Goal: Task Accomplishment & Management: Complete application form

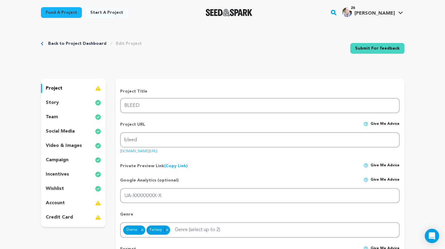
click at [59, 159] on p "campaign" at bounding box center [57, 159] width 23 height 7
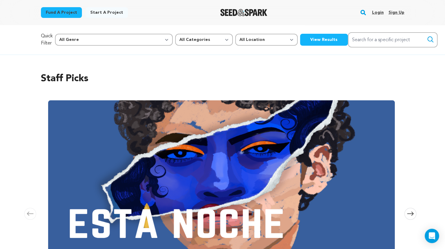
click at [379, 11] on link "Login" at bounding box center [377, 13] width 12 height 10
click at [153, 189] on img at bounding box center [221, 180] width 346 height 161
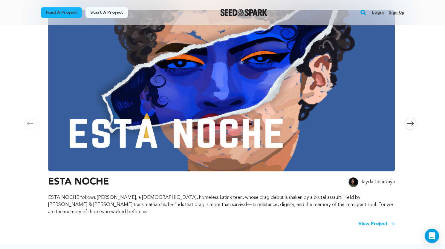
scroll to position [79, 0]
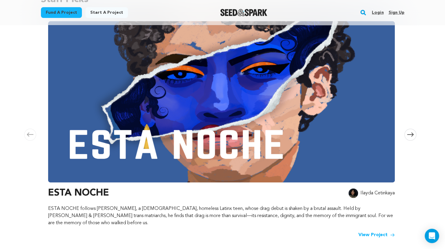
click at [406, 131] on span at bounding box center [410, 135] width 12 height 12
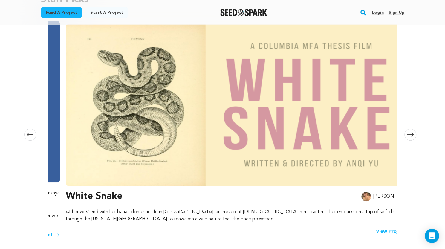
scroll to position [0, 352]
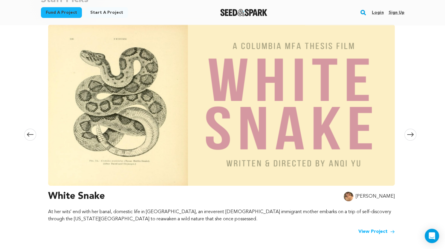
click at [406, 131] on span at bounding box center [410, 135] width 12 height 12
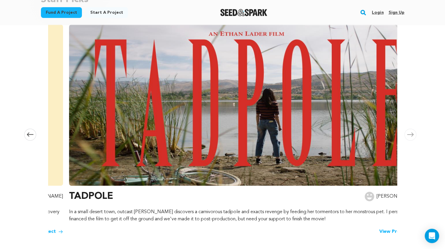
scroll to position [0, 705]
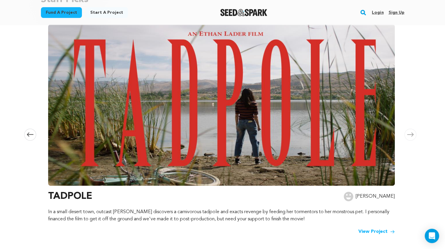
click at [29, 133] on icon at bounding box center [30, 134] width 7 height 4
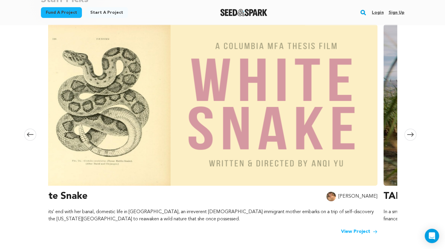
scroll to position [0, 352]
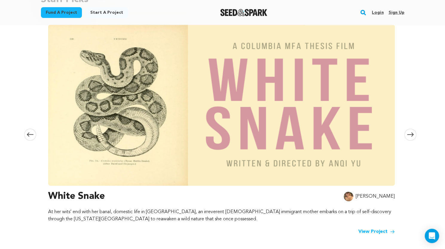
click at [363, 228] on link "View Project" at bounding box center [376, 231] width 36 height 7
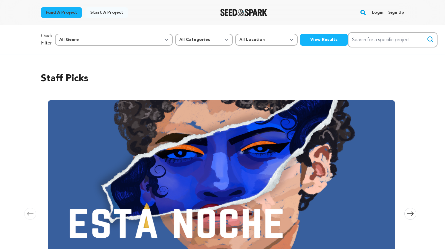
scroll to position [78, 0]
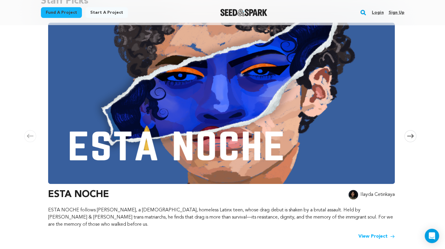
click at [376, 233] on link "View Project" at bounding box center [376, 236] width 36 height 7
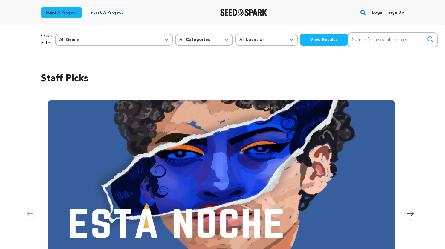
scroll to position [76, 0]
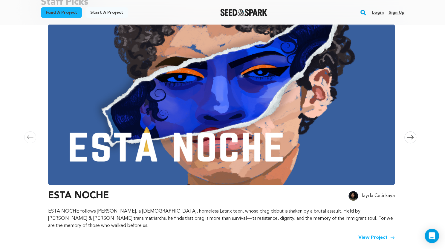
click at [376, 13] on link "Login" at bounding box center [377, 13] width 12 height 10
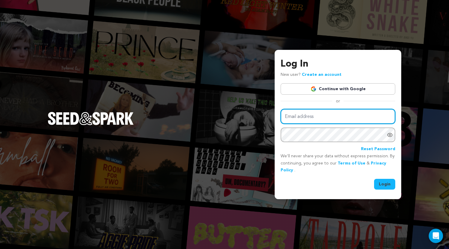
click at [307, 114] on input "Email address" at bounding box center [338, 116] width 115 height 15
type input "kelly.l.krause@gmail.com"
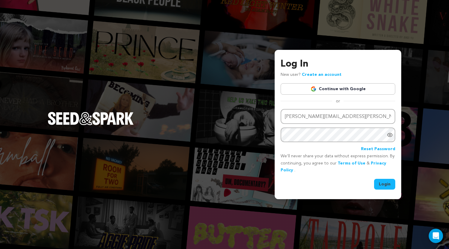
click at [381, 182] on button "Login" at bounding box center [384, 184] width 21 height 11
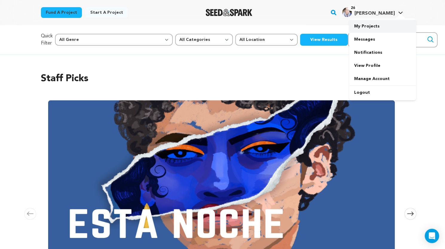
click at [369, 25] on link "My Projects" at bounding box center [382, 26] width 67 height 13
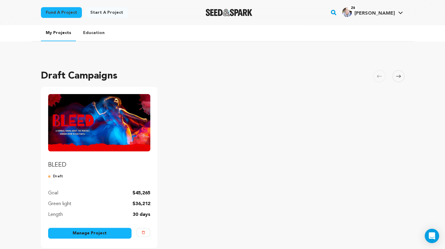
click at [76, 233] on link "Manage Project" at bounding box center [90, 233] width 84 height 11
click at [100, 233] on link "Manage Project" at bounding box center [90, 233] width 84 height 11
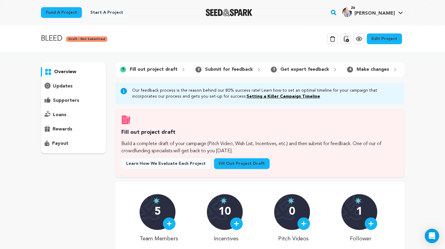
click at [241, 168] on link "Fill out project draft" at bounding box center [242, 163] width 56 height 11
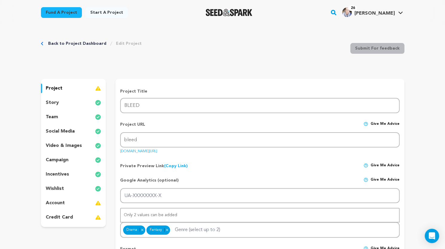
click at [54, 157] on p "campaign" at bounding box center [57, 159] width 23 height 7
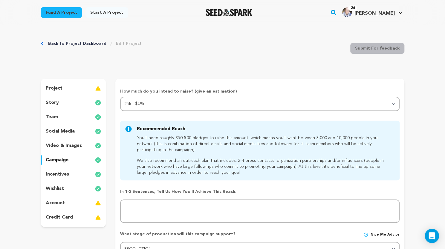
click at [54, 89] on p "project" at bounding box center [54, 88] width 17 height 7
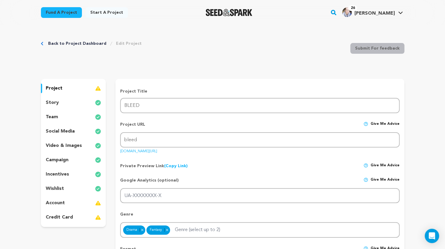
click at [169, 167] on link "(Copy Link) Copy private preview link" at bounding box center [176, 166] width 24 height 4
click at [54, 104] on p "story" at bounding box center [52, 102] width 13 height 7
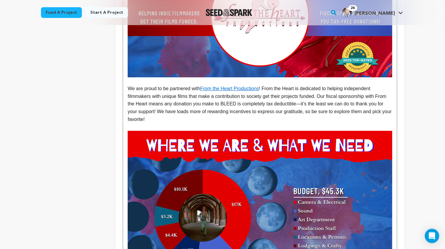
scroll to position [1483, 0]
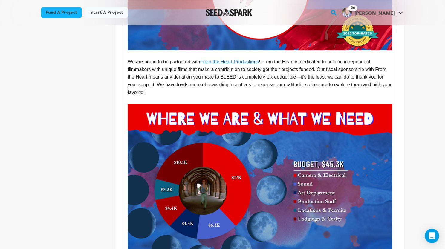
click at [222, 115] on img at bounding box center [259, 178] width 264 height 148
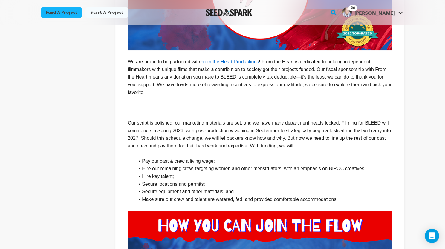
click at [165, 96] on p at bounding box center [259, 100] width 264 height 8
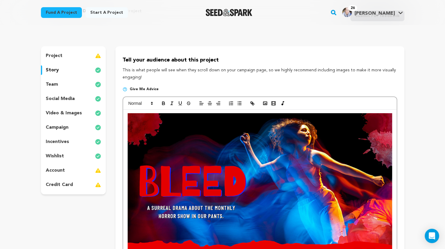
scroll to position [0, 0]
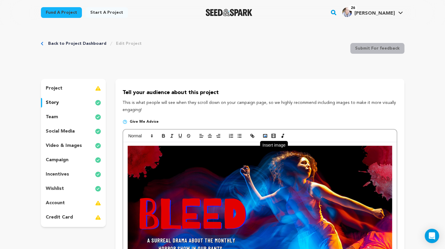
click at [264, 136] on icon "button" at bounding box center [264, 135] width 5 height 5
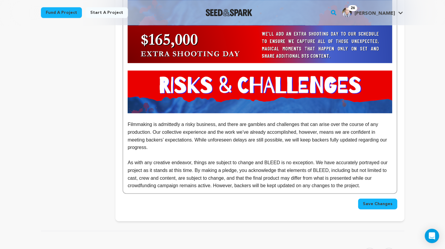
scroll to position [3011, 0]
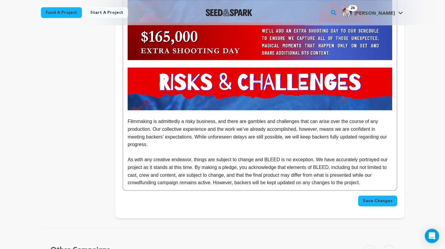
click at [365, 198] on span "Save Changes" at bounding box center [377, 201] width 30 height 6
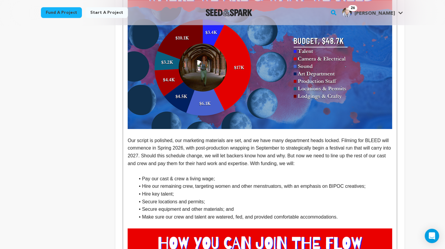
scroll to position [1634, 0]
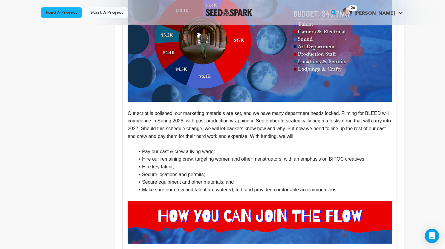
click at [173, 163] on li "Hire key talent;" at bounding box center [263, 167] width 257 height 8
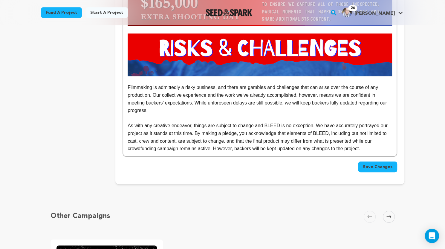
scroll to position [3057, 0]
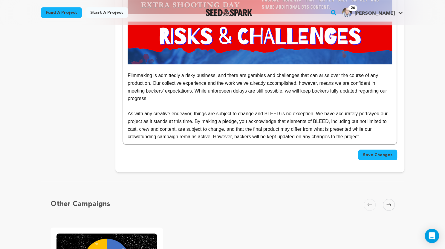
click at [373, 152] on span "Save Changes" at bounding box center [377, 155] width 30 height 6
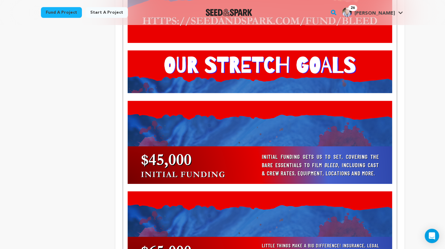
scroll to position [2349, 0]
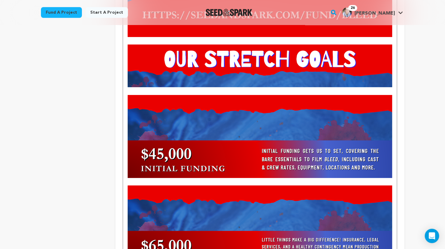
click at [332, 135] on img at bounding box center [259, 136] width 264 height 83
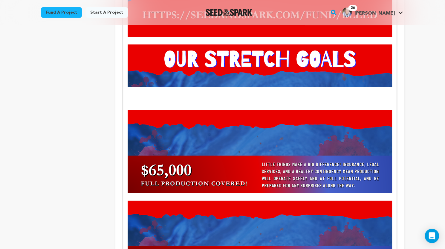
click at [199, 95] on p at bounding box center [259, 99] width 264 height 8
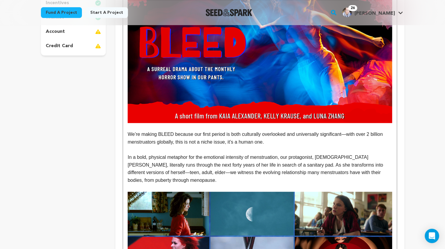
scroll to position [0, 0]
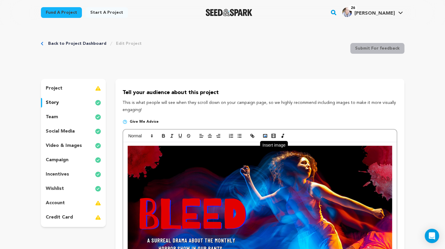
click at [264, 136] on icon "button" at bounding box center [264, 135] width 5 height 5
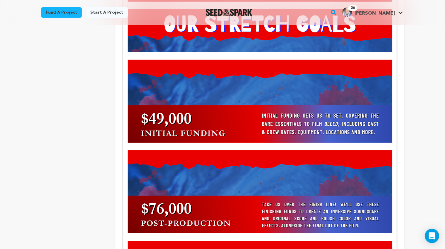
scroll to position [2404, 0]
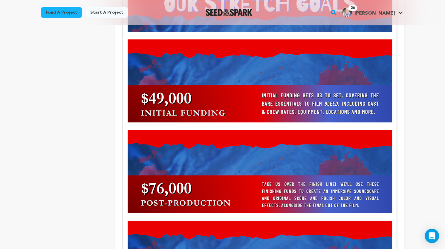
click at [314, 157] on img at bounding box center [259, 171] width 264 height 83
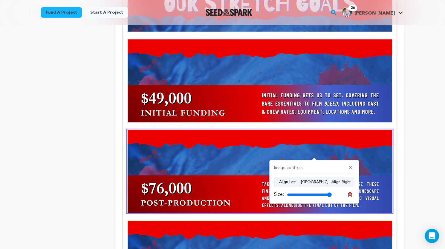
click at [330, 122] on p at bounding box center [259, 126] width 264 height 8
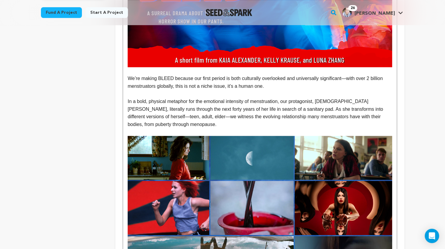
scroll to position [10, 0]
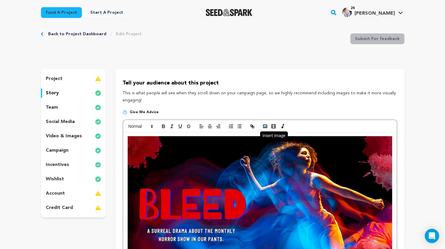
click at [263, 127] on icon "button" at bounding box center [264, 126] width 5 height 5
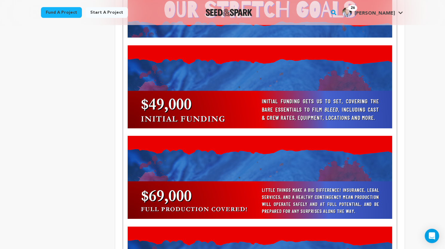
click at [290, 219] on p at bounding box center [259, 223] width 264 height 8
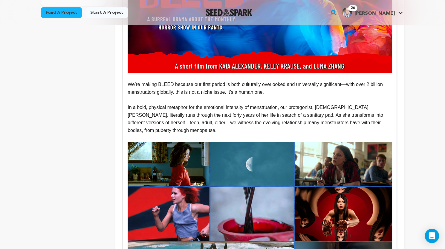
scroll to position [4, 0]
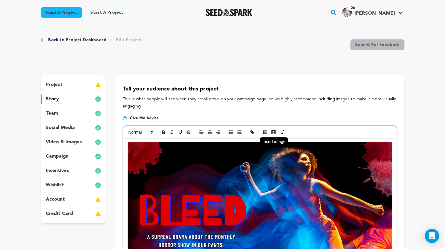
click at [264, 131] on rect "button" at bounding box center [265, 132] width 4 height 3
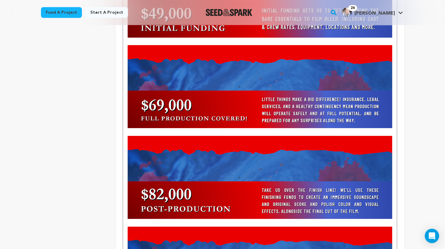
click at [371, 183] on img at bounding box center [259, 177] width 264 height 83
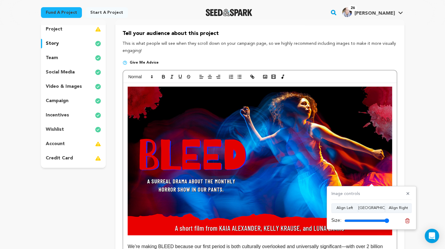
scroll to position [42, 0]
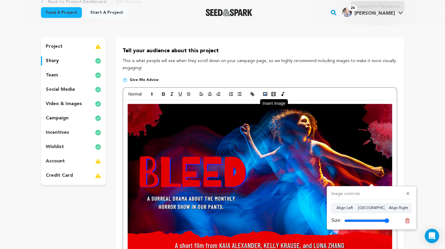
click at [266, 91] on button "button" at bounding box center [265, 93] width 8 height 7
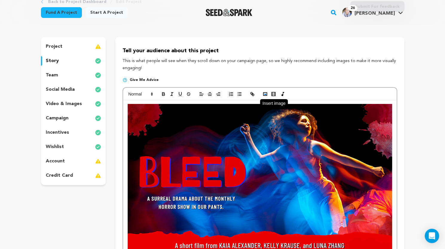
scroll to position [2580, 0]
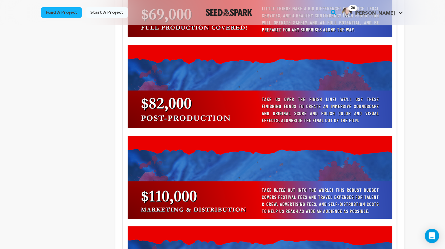
click at [323, 219] on p at bounding box center [259, 223] width 264 height 8
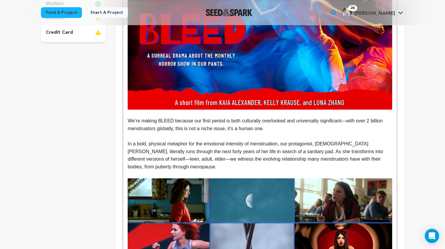
scroll to position [0, 0]
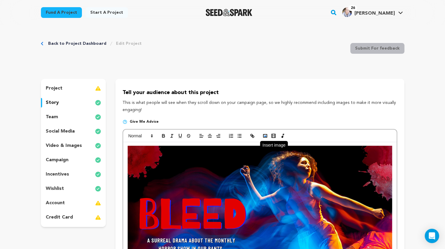
click at [262, 133] on icon "button" at bounding box center [264, 135] width 5 height 5
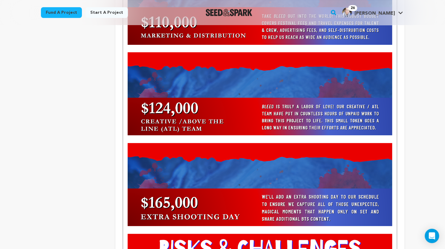
scroll to position [2763, 0]
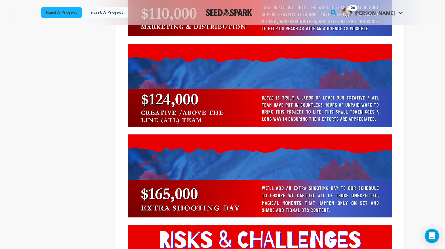
click at [307, 127] on p at bounding box center [259, 131] width 264 height 8
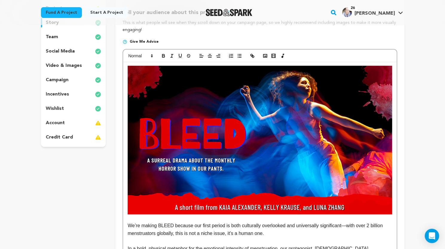
scroll to position [74, 0]
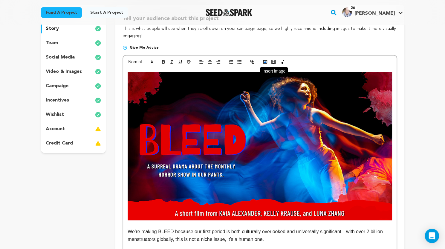
click at [266, 62] on rect "button" at bounding box center [265, 61] width 4 height 3
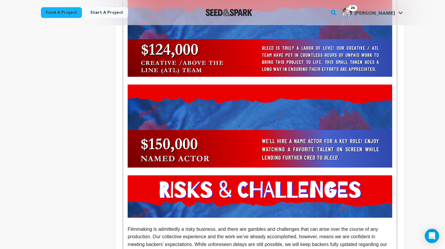
scroll to position [2824, 0]
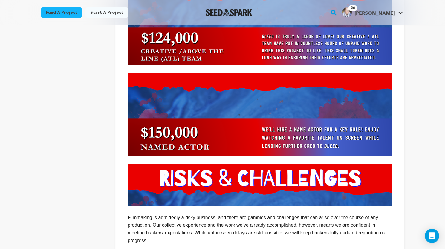
click at [275, 156] on p at bounding box center [259, 160] width 264 height 8
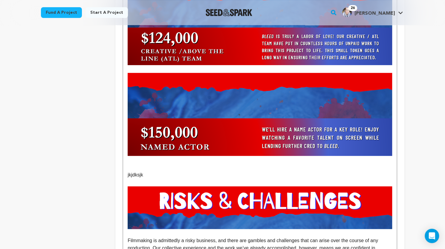
click at [137, 164] on p at bounding box center [259, 168] width 264 height 8
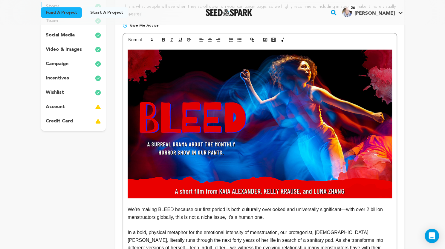
scroll to position [87, 0]
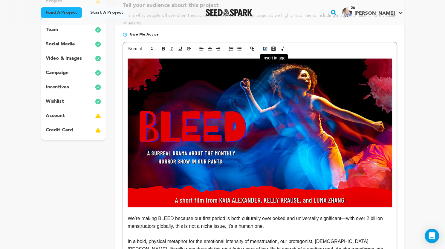
click at [264, 49] on icon "button" at bounding box center [264, 48] width 5 height 5
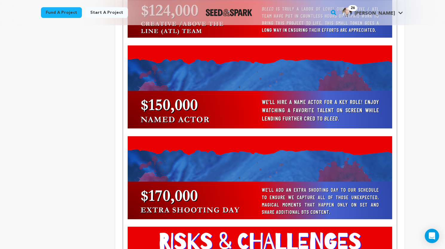
click at [237, 219] on p at bounding box center [259, 223] width 264 height 8
click at [168, 128] on p at bounding box center [259, 132] width 264 height 8
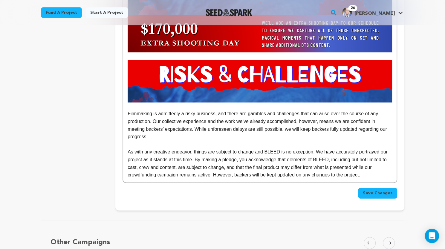
scroll to position [3016, 0]
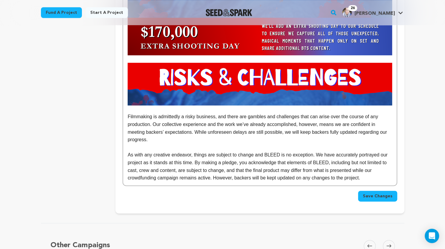
click at [373, 193] on span "Save Changes" at bounding box center [377, 196] width 30 height 6
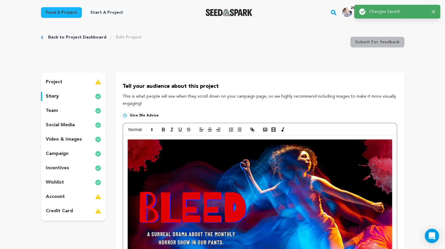
scroll to position [0, 0]
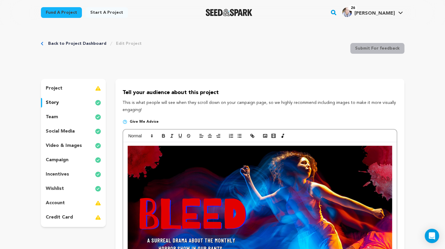
click at [51, 189] on p "wishlist" at bounding box center [55, 188] width 18 height 7
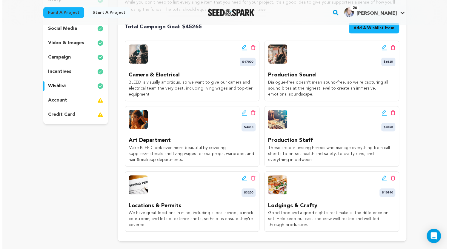
scroll to position [102, 0]
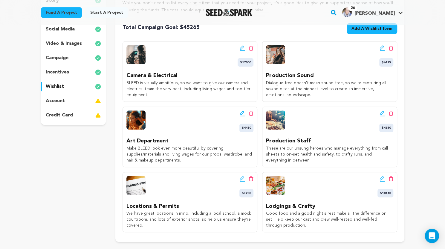
click at [361, 27] on span "Add A Wishlist Item" at bounding box center [371, 29] width 41 height 6
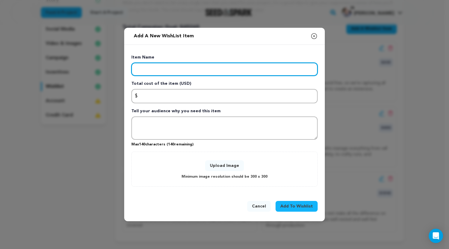
click at [222, 69] on input "Enter item name" at bounding box center [224, 69] width 186 height 13
type input "Talent"
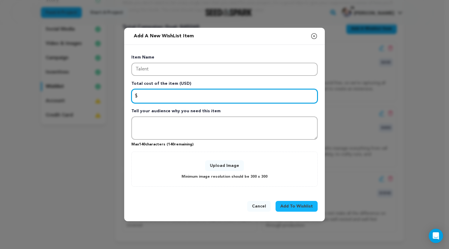
click at [164, 99] on input "Enter total cost of the item" at bounding box center [224, 96] width 186 height 14
type input "3374"
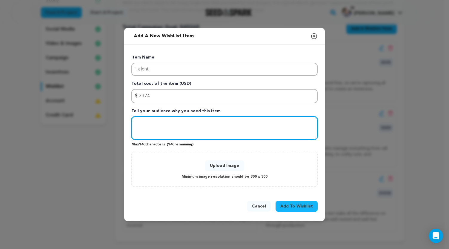
click at [173, 128] on textarea "Tell your audience why you need this item" at bounding box center [224, 127] width 186 height 23
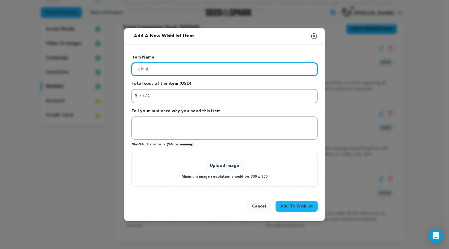
click at [154, 69] on input "Talent" at bounding box center [224, 69] width 186 height 13
type input "T"
type input "Cast"
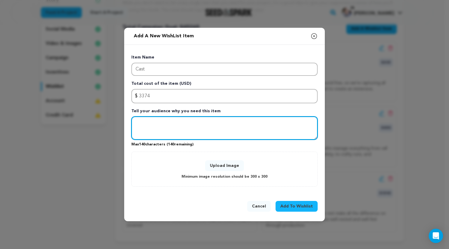
click at [144, 123] on textarea "Tell your audience why you need this item" at bounding box center [224, 127] width 186 height 23
click at [150, 133] on textarea "These are the talented folks who will bring our characters to life! Help ensure…" at bounding box center [224, 127] width 186 height 23
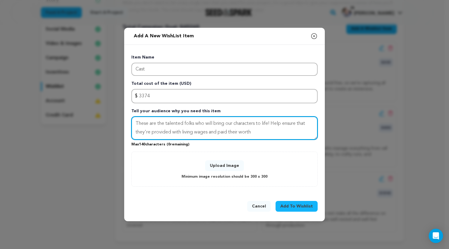
click at [254, 133] on textarea "These are the talented folks who will bring our characters to life! Help ensure…" at bounding box center [224, 127] width 186 height 23
click at [180, 133] on textarea "These are the talented folks who will bring our characters to life! Help ensure…" at bounding box center [224, 127] width 186 height 23
click at [245, 133] on textarea "These are the talented folks who will bring our characters to life! Help ensure…" at bounding box center [224, 127] width 186 height 23
type textarea "These are the talented folks who will bring our characters to life! Help ensure…"
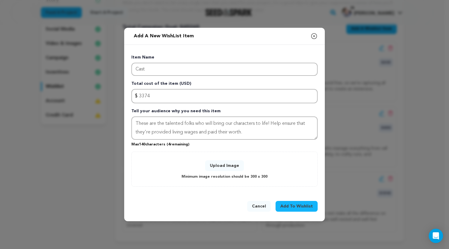
click at [227, 166] on button "Upload Image" at bounding box center [224, 165] width 39 height 11
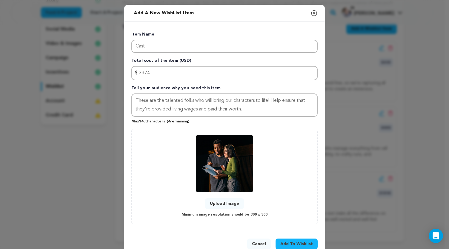
click at [294, 242] on span "Add To Wishlist" at bounding box center [296, 244] width 33 height 6
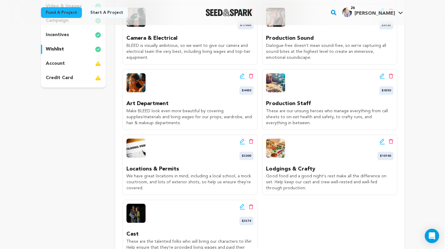
scroll to position [0, 0]
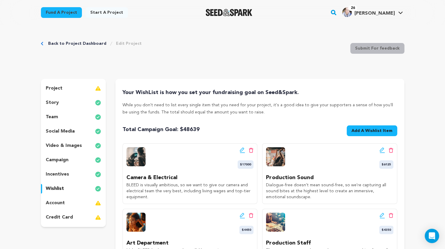
click at [56, 172] on p "incentives" at bounding box center [57, 174] width 23 height 7
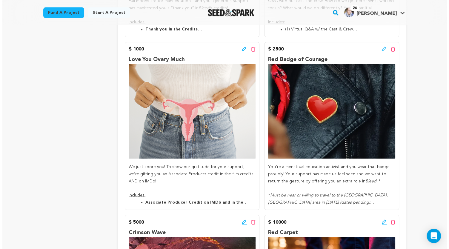
scroll to position [613, 0]
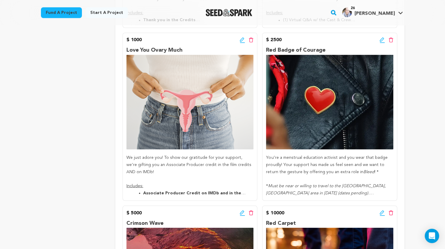
click at [381, 40] on icon at bounding box center [381, 40] width 5 height 6
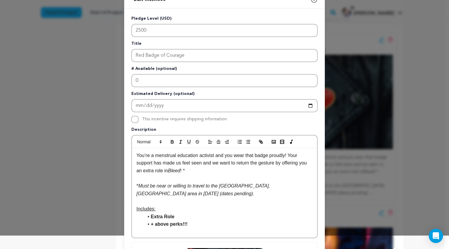
scroll to position [9, 0]
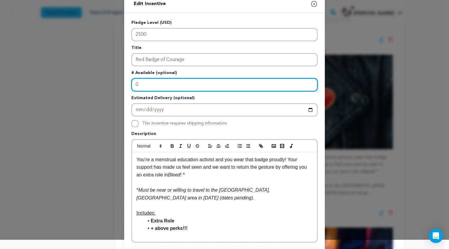
click at [163, 88] on input "0" at bounding box center [224, 84] width 186 height 13
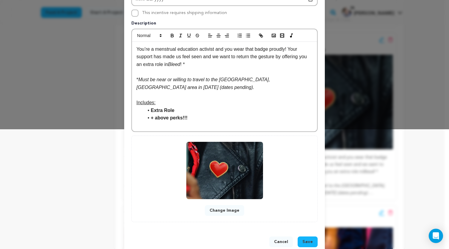
scroll to position [132, 0]
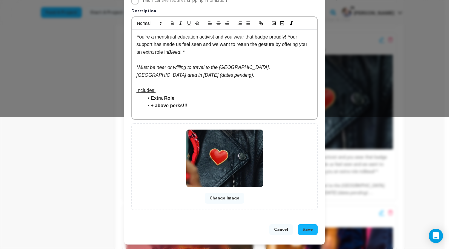
type input "15"
click at [306, 228] on span "Save" at bounding box center [307, 230] width 10 height 6
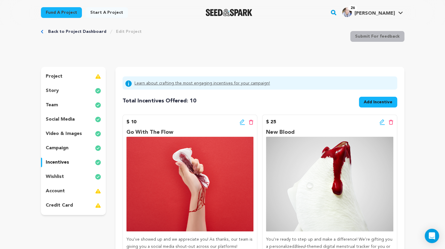
scroll to position [0, 0]
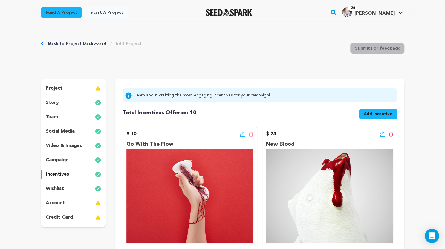
click at [53, 90] on p "project" at bounding box center [54, 88] width 17 height 7
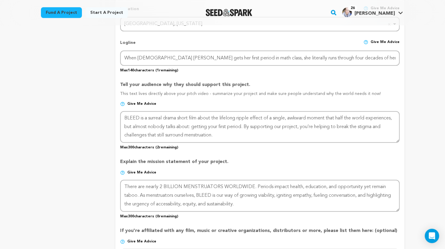
scroll to position [269, 0]
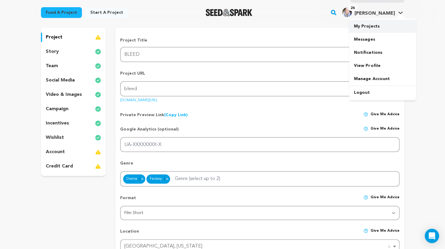
click at [368, 22] on link "My Projects" at bounding box center [382, 26] width 67 height 13
